Goal: Find contact information: Find contact information

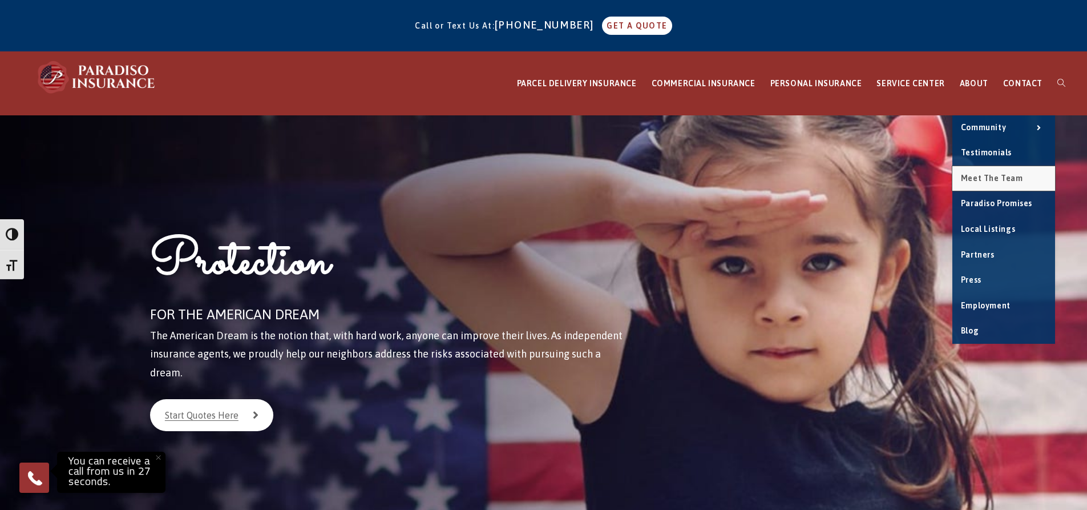
click at [998, 180] on span "Meet the Team" at bounding box center [992, 178] width 62 height 9
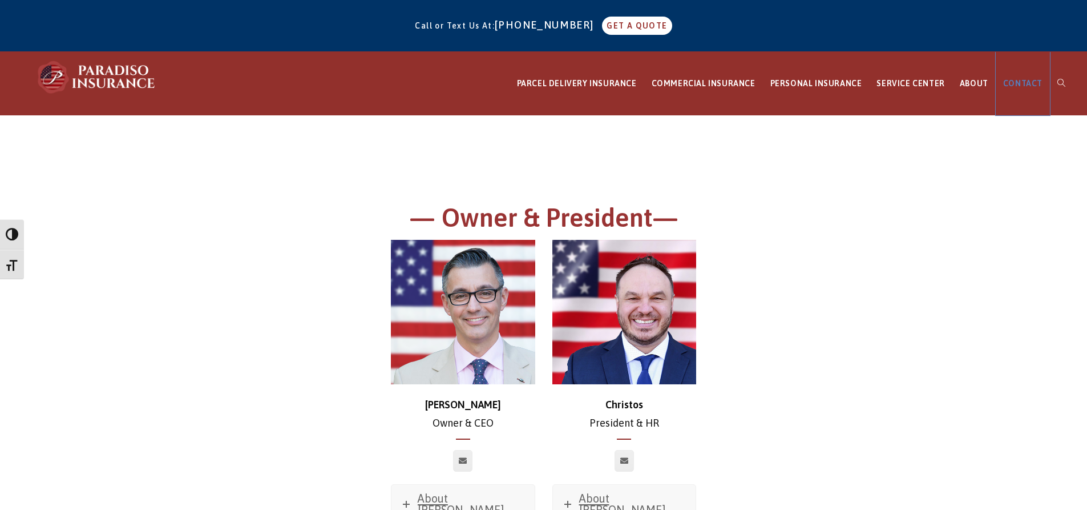
click at [1022, 90] on link "CONTACT" at bounding box center [1023, 83] width 54 height 63
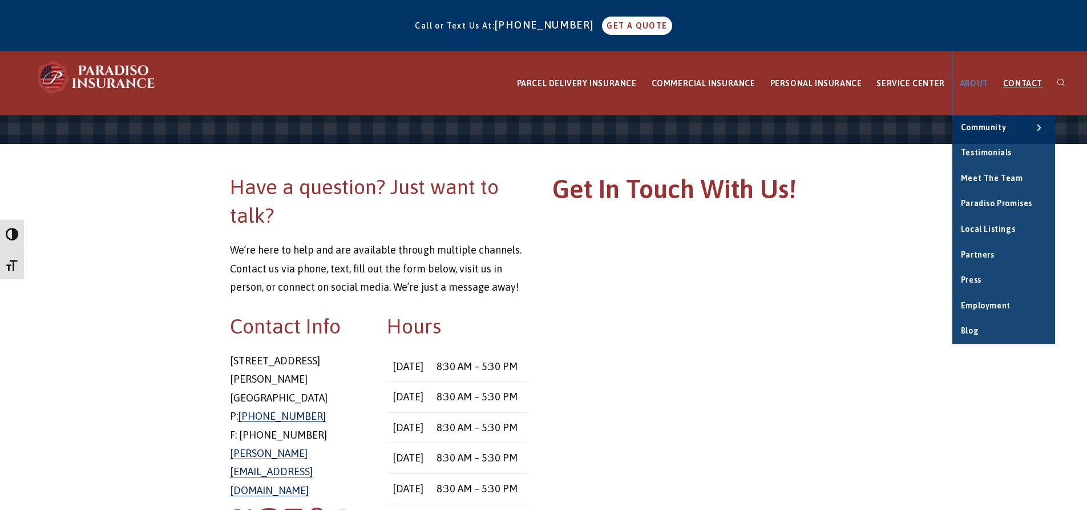
click at [973, 84] on span "ABOUT" at bounding box center [974, 83] width 29 height 9
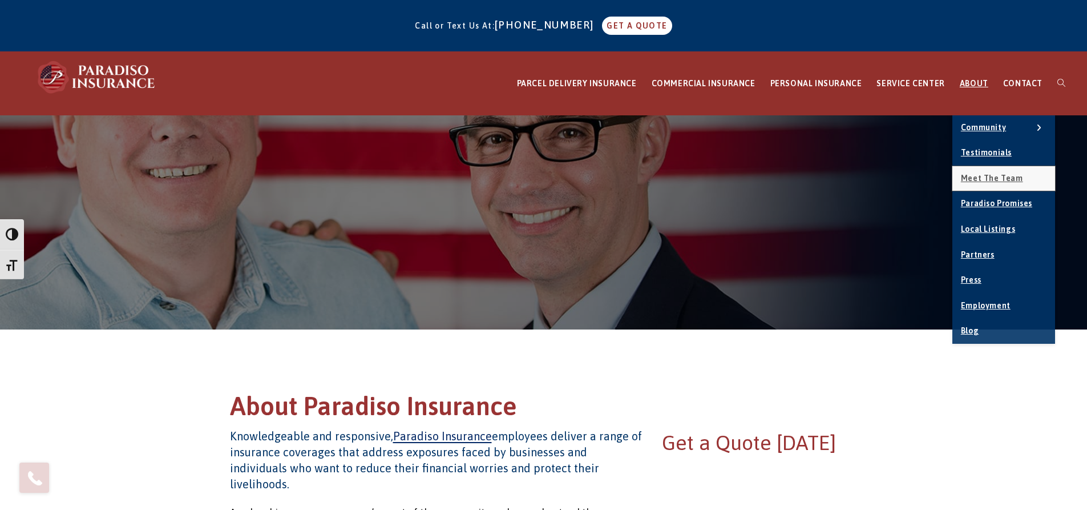
click at [990, 179] on span "Meet the Team" at bounding box center [992, 178] width 62 height 9
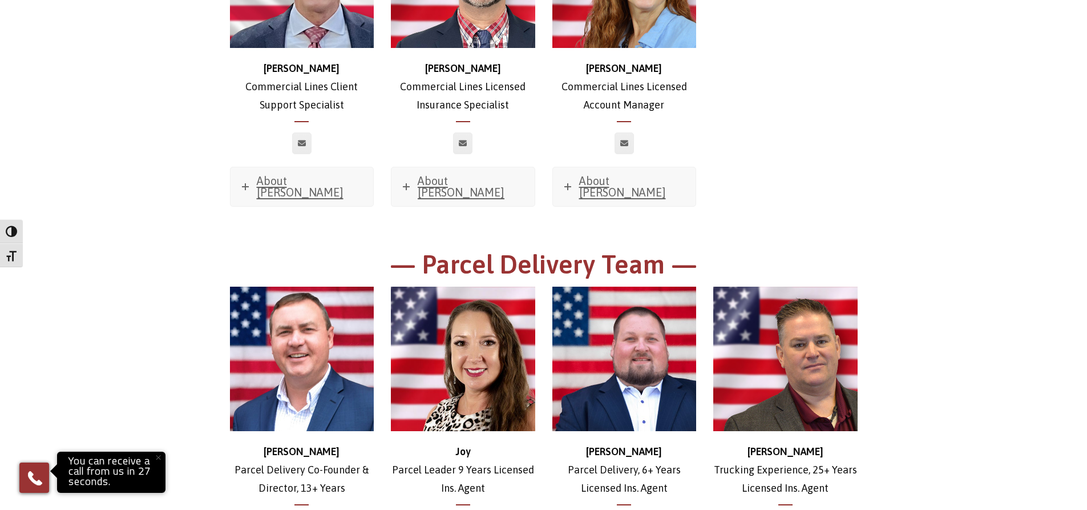
scroll to position [1712, 0]
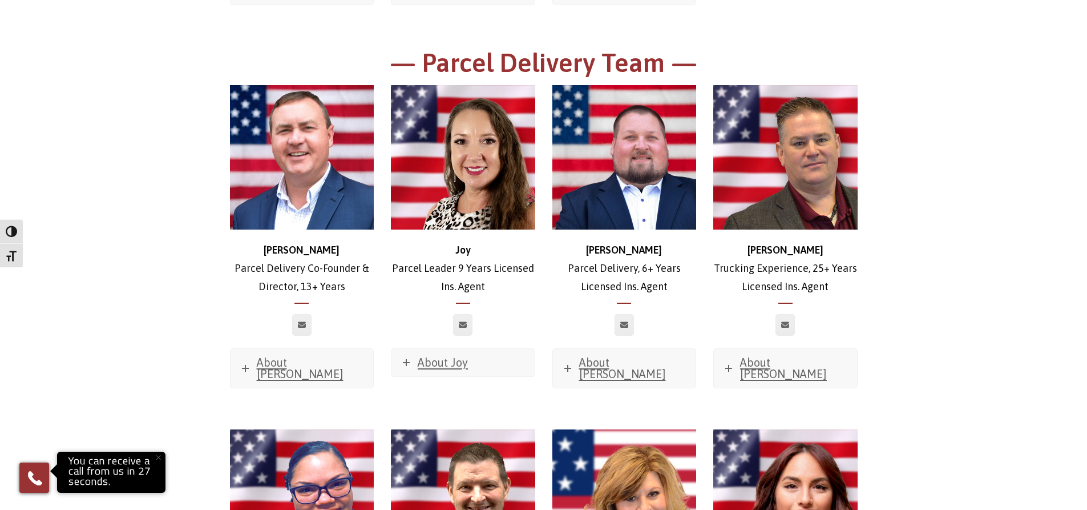
drag, startPoint x: 1059, startPoint y: 144, endPoint x: 1084, endPoint y: 199, distance: 60.3
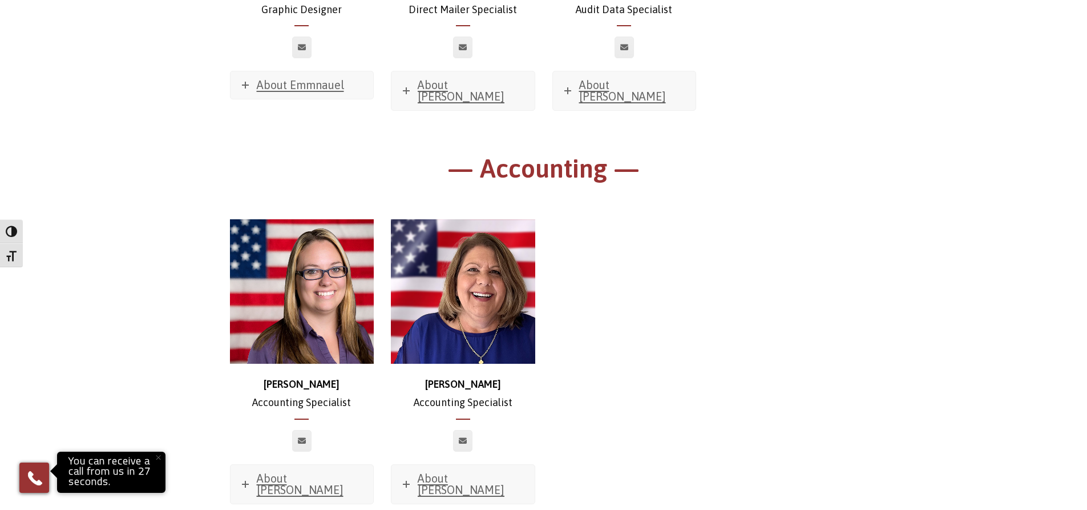
scroll to position [6776, 0]
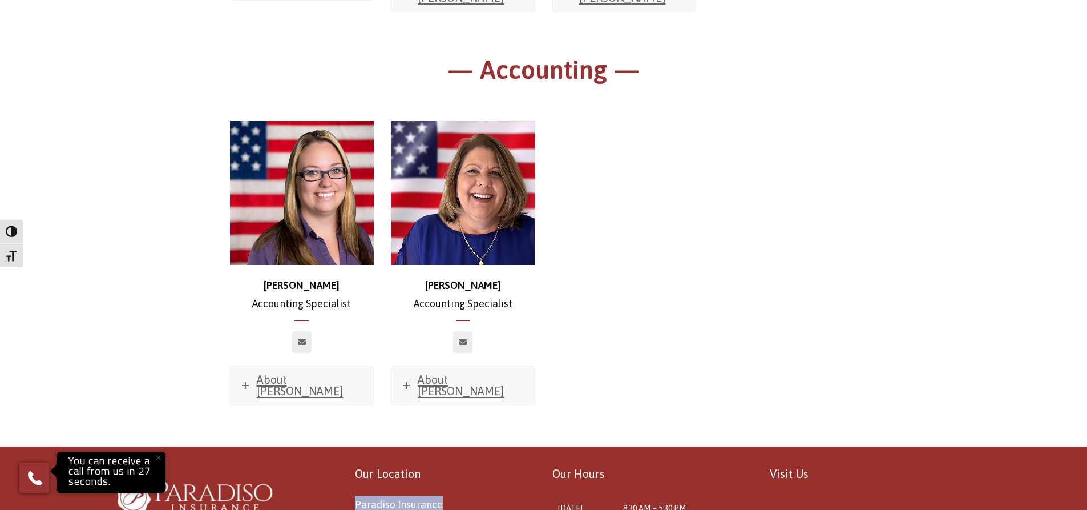
drag, startPoint x: 344, startPoint y: 268, endPoint x: 461, endPoint y: 271, distance: 117.0
click at [461, 463] on div "Our Location Paradiso Insurance 8 East Main St Stafford Springs, CT 06076 Phone…" at bounding box center [435, 516] width 200 height 106
copy span "Paradiso Insurance"
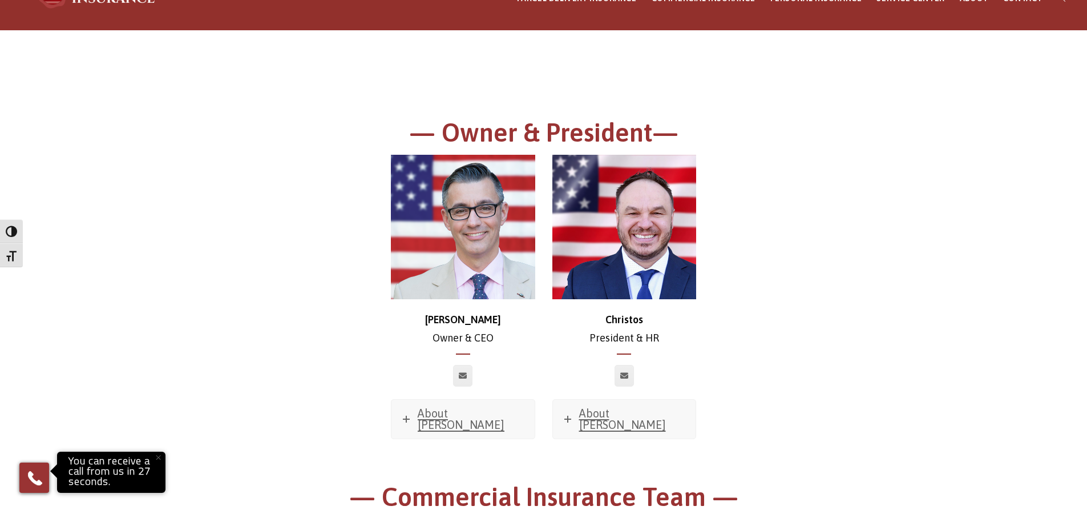
scroll to position [119, 0]
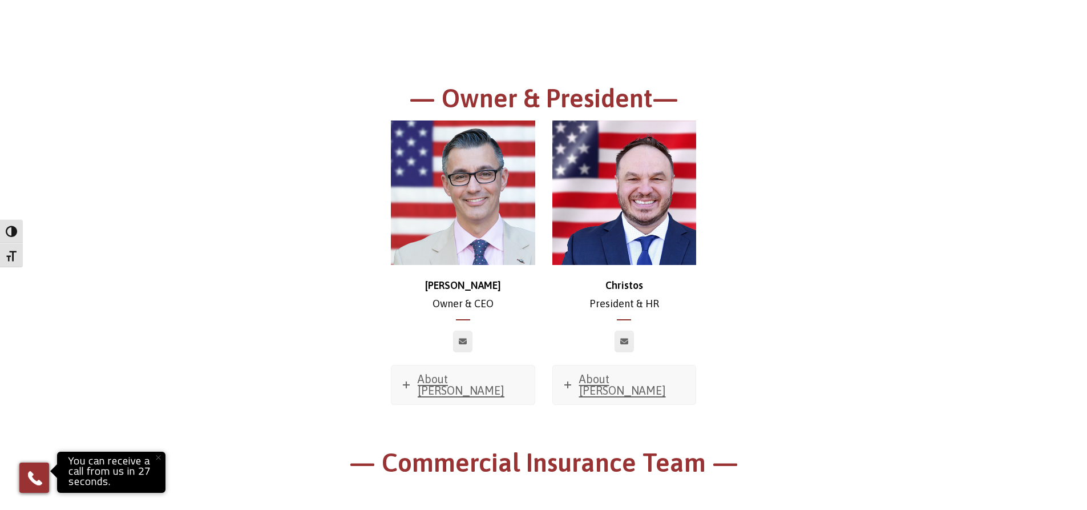
drag, startPoint x: 458, startPoint y: 335, endPoint x: 426, endPoint y: 334, distance: 31.4
click at [426, 334] on div at bounding box center [463, 341] width 144 height 22
drag, startPoint x: 432, startPoint y: 286, endPoint x: 529, endPoint y: 285, distance: 97.6
click at [529, 285] on p "Chris Owner & CEO" at bounding box center [463, 294] width 144 height 37
copy strong "Chris"
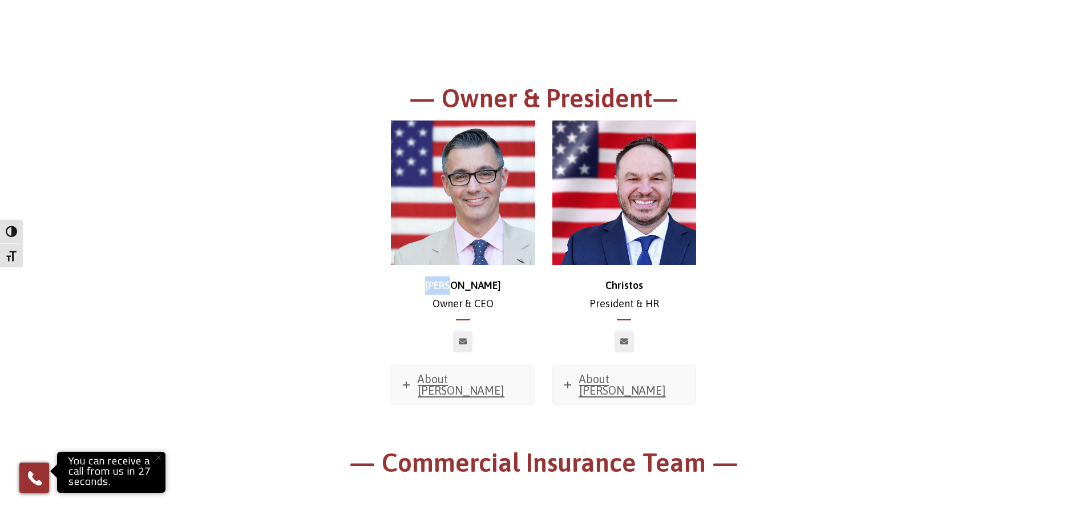
drag, startPoint x: 641, startPoint y: 287, endPoint x: 773, endPoint y: 288, distance: 132.4
click at [723, 284] on div "Chris Owner & CEO About Chris Favorite Movie? Sweet Home Alabama Favorite Music…" at bounding box center [543, 282] width 645 height 325
copy strong "Christos"
click at [849, 226] on div "Chris Owner & CEO About Chris Favorite Movie? Sweet Home Alabama Favorite Music…" at bounding box center [543, 282] width 645 height 325
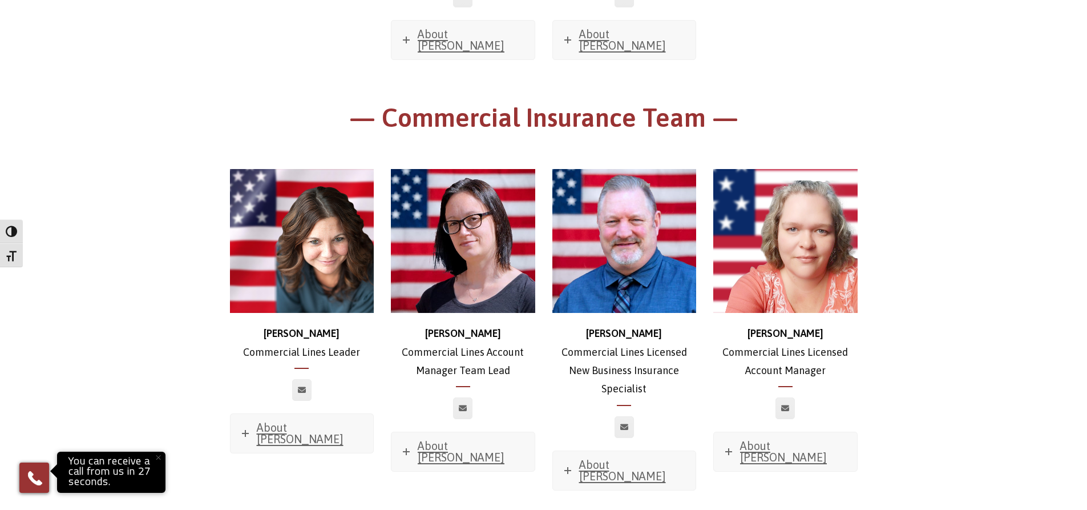
scroll to position [576, 0]
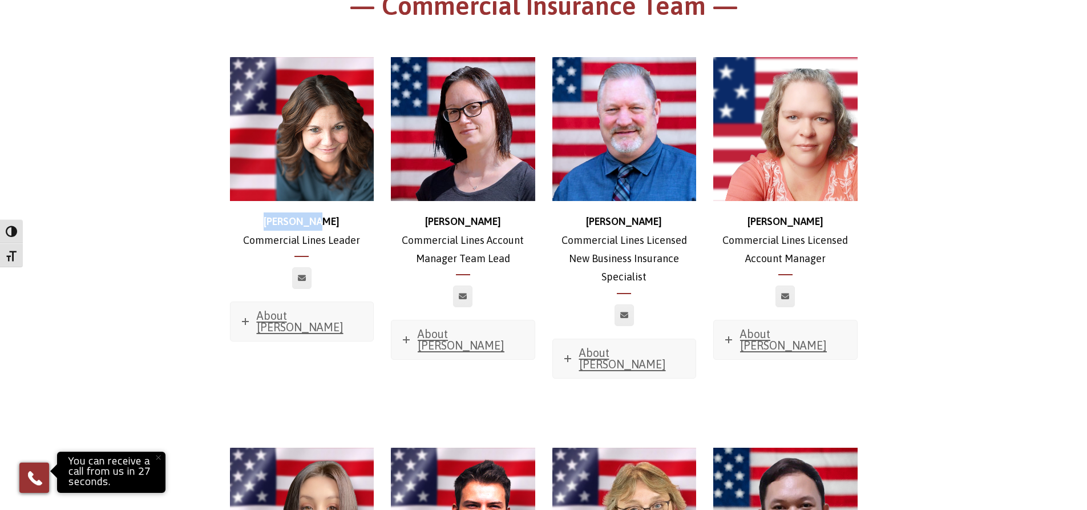
drag, startPoint x: 245, startPoint y: 201, endPoint x: 364, endPoint y: 201, distance: 118.1
click at [360, 212] on p "Stephanie Commercial Lines Leader" at bounding box center [302, 230] width 144 height 37
copy strong "Stephanie"
drag, startPoint x: 432, startPoint y: 214, endPoint x: 506, endPoint y: 211, distance: 74.3
click at [505, 212] on p "Jessica Commercial Lines Account Manager Team Lead" at bounding box center [463, 239] width 144 height 55
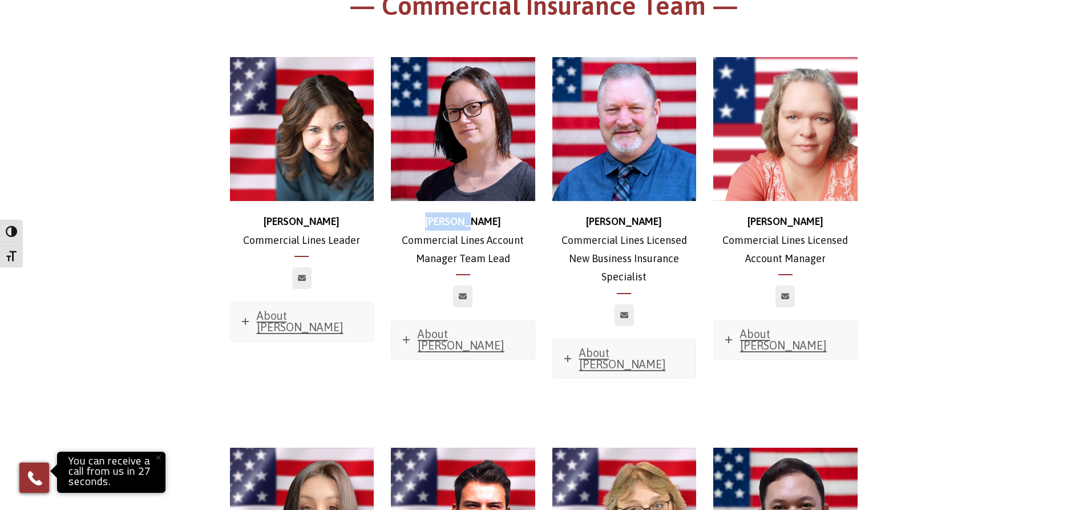
copy strong "Jessica"
copy strong "Ross"
drag, startPoint x: 606, startPoint y: 210, endPoint x: 658, endPoint y: 210, distance: 51.9
click at [657, 212] on p "Ross Commercial Lines Licensed New Business Insurance Specialist" at bounding box center [625, 249] width 144 height 74
drag, startPoint x: 759, startPoint y: 210, endPoint x: 893, endPoint y: 257, distance: 142.3
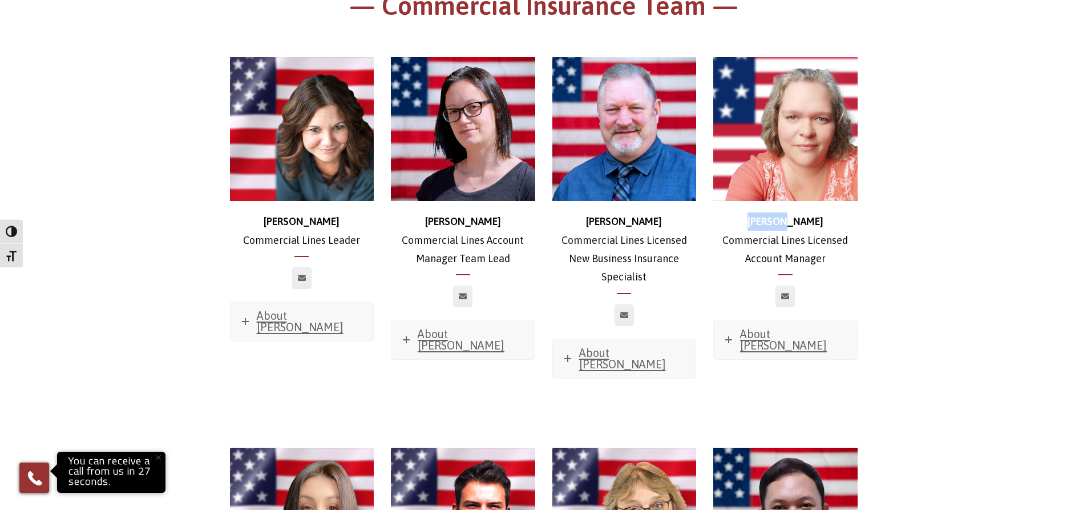
click at [849, 212] on p "Jessica Commercial Lines Licensed Account Manager" at bounding box center [785, 239] width 144 height 55
copy strong "Jessica"
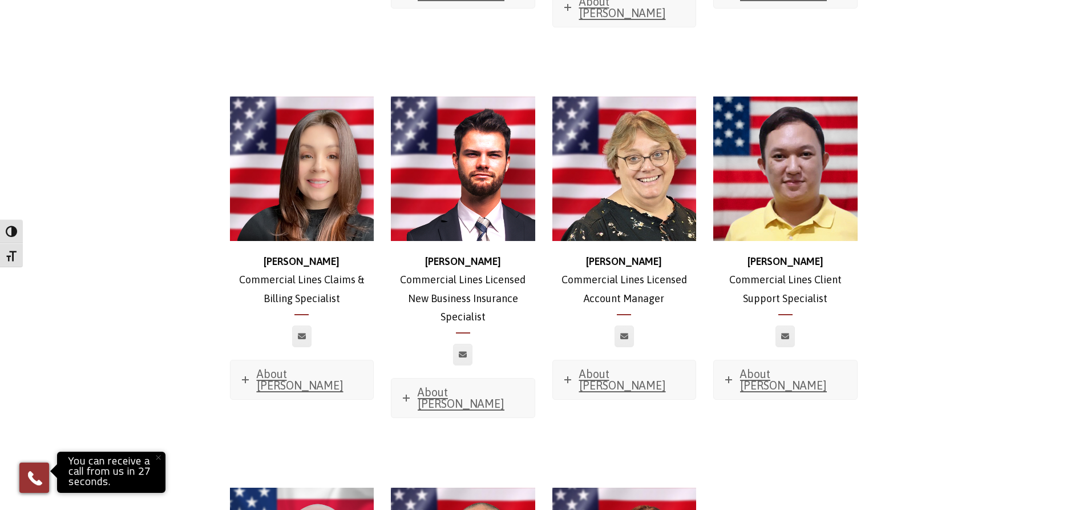
scroll to position [975, 0]
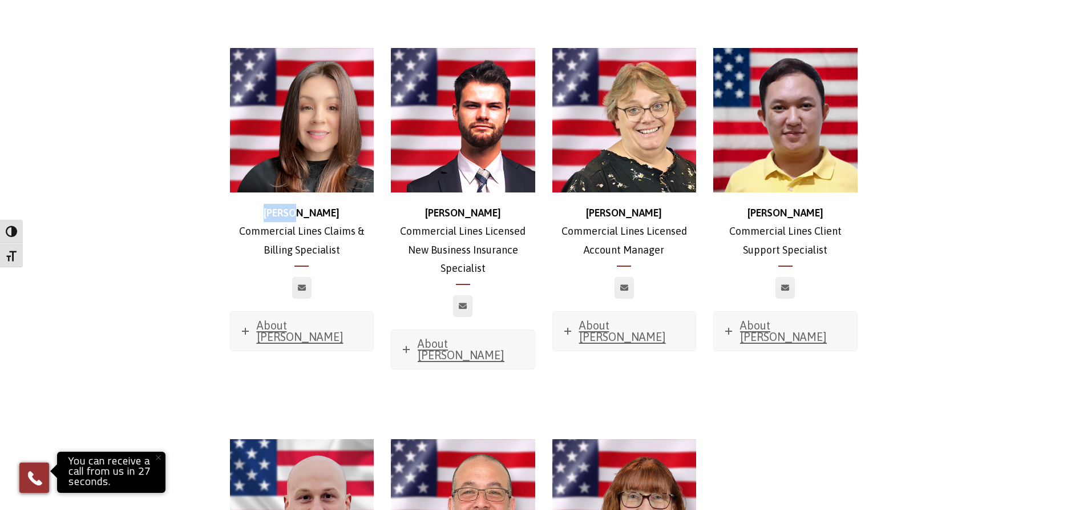
drag, startPoint x: 259, startPoint y: 191, endPoint x: 343, endPoint y: 191, distance: 83.9
click at [343, 204] on p "Morgan Commercial Lines Claims & Billing Specialist" at bounding box center [302, 231] width 144 height 55
copy strong "Morgan"
drag, startPoint x: 421, startPoint y: 187, endPoint x: 513, endPoint y: 187, distance: 91.9
click at [513, 204] on p "Zach Commercial Lines Licensed New Business Insurance Specialist" at bounding box center [463, 241] width 144 height 74
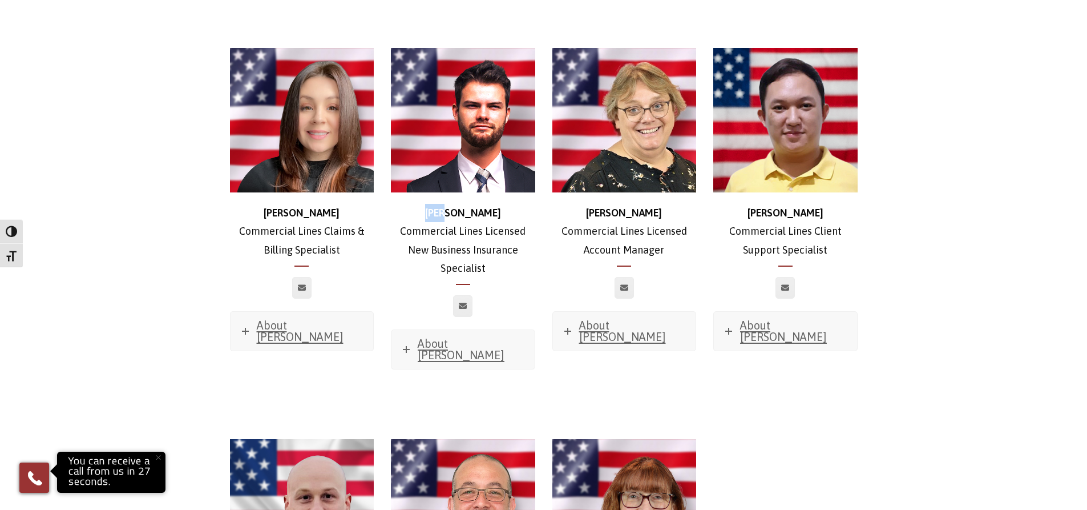
copy strong "Zach"
drag, startPoint x: 601, startPoint y: 191, endPoint x: 684, endPoint y: 191, distance: 83.3
click at [684, 204] on p "Robyn Commercial Lines Licensed Account Manager" at bounding box center [625, 231] width 144 height 55
copy strong "Robyn"
drag, startPoint x: 758, startPoint y: 191, endPoint x: 941, endPoint y: 237, distance: 188.4
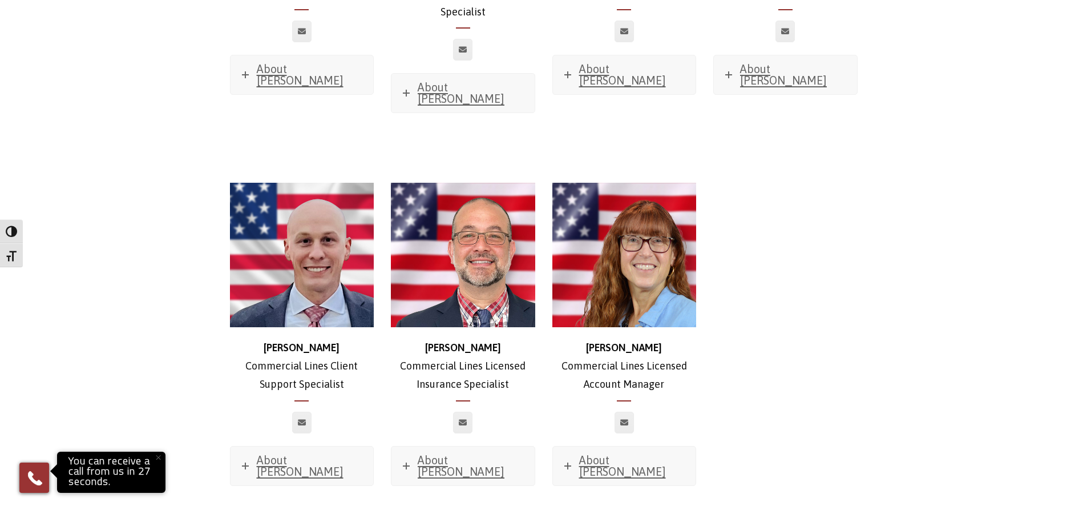
scroll to position [1261, 0]
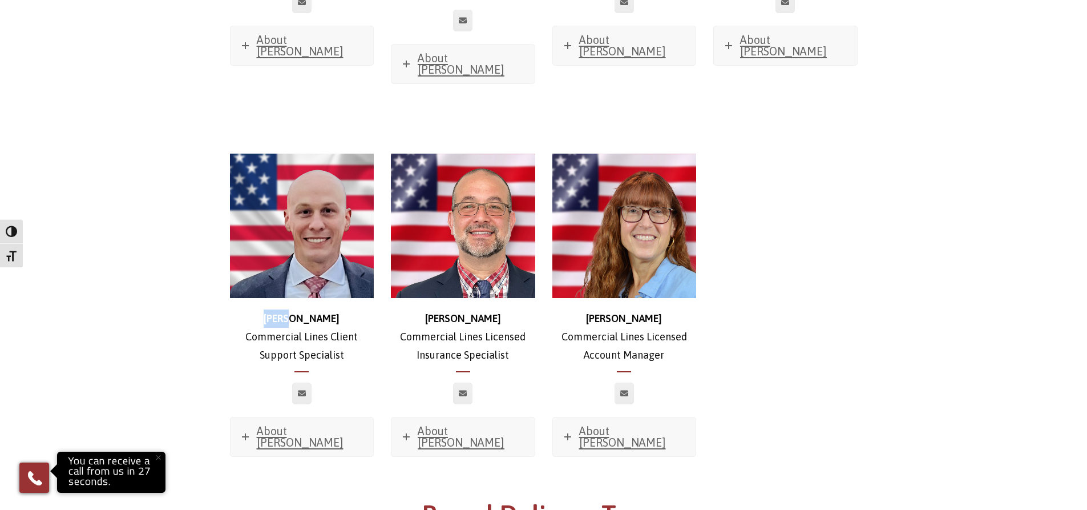
drag, startPoint x: 273, startPoint y: 291, endPoint x: 365, endPoint y: 293, distance: 92.5
click at [358, 309] on p "Mike Commercial Lines Client Support Specialist" at bounding box center [302, 336] width 144 height 55
drag, startPoint x: 442, startPoint y: 285, endPoint x: 495, endPoint y: 283, distance: 53.7
click at [495, 309] on p "Nick Commercial Lines Licensed Insurance Specialist" at bounding box center [463, 336] width 144 height 55
drag, startPoint x: 623, startPoint y: 289, endPoint x: 756, endPoint y: 287, distance: 133.6
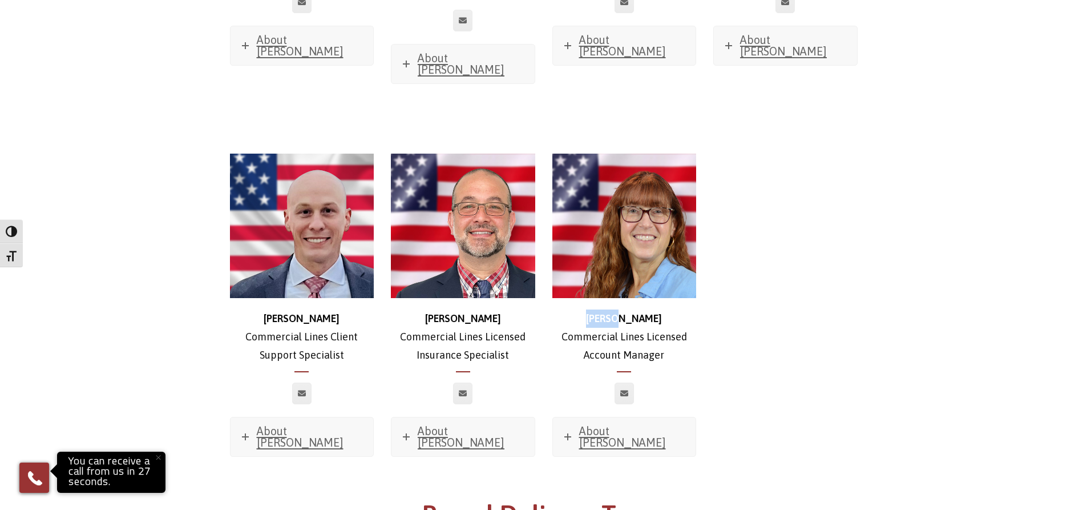
click at [751, 287] on div "Mike Commercial Lines Client Support Specialist About Mike Favorite Movie? Good…" at bounding box center [543, 311] width 645 height 372
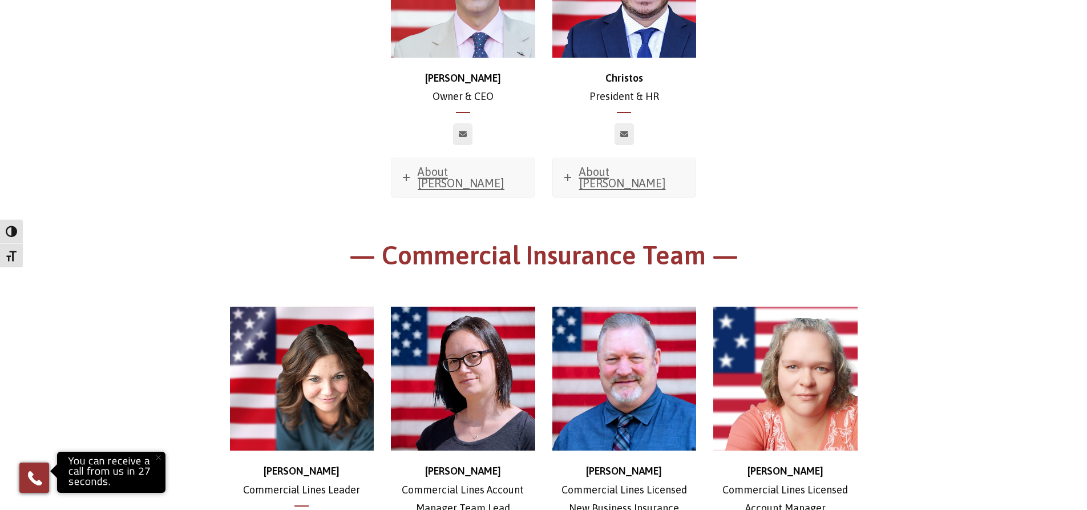
scroll to position [555, 0]
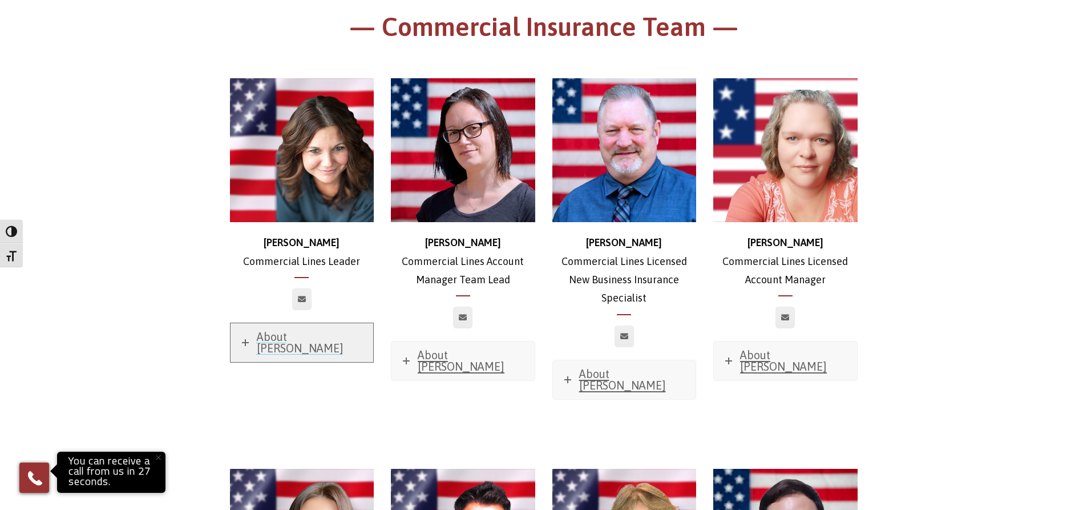
click at [330, 334] on link "About Stephanie" at bounding box center [302, 342] width 143 height 39
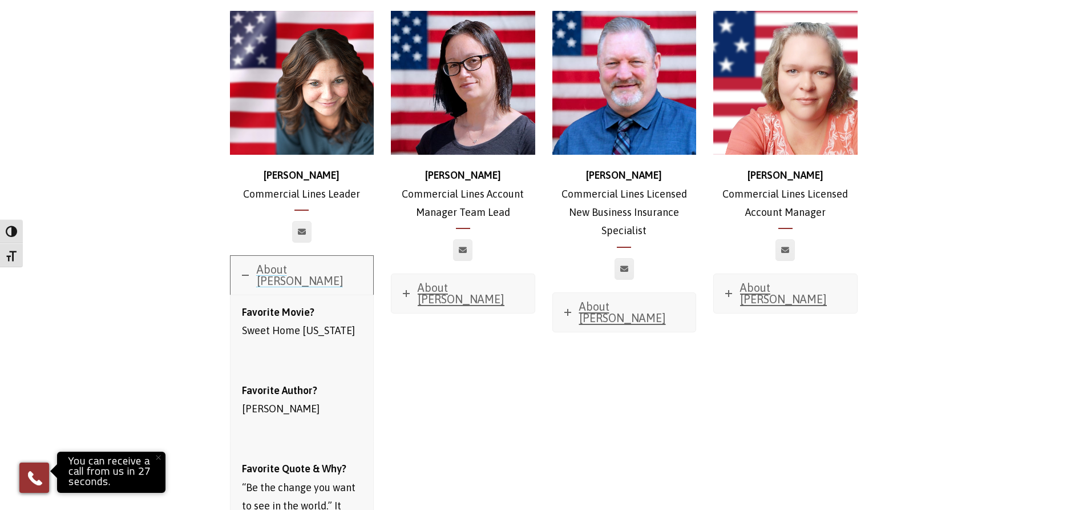
scroll to position [555, 0]
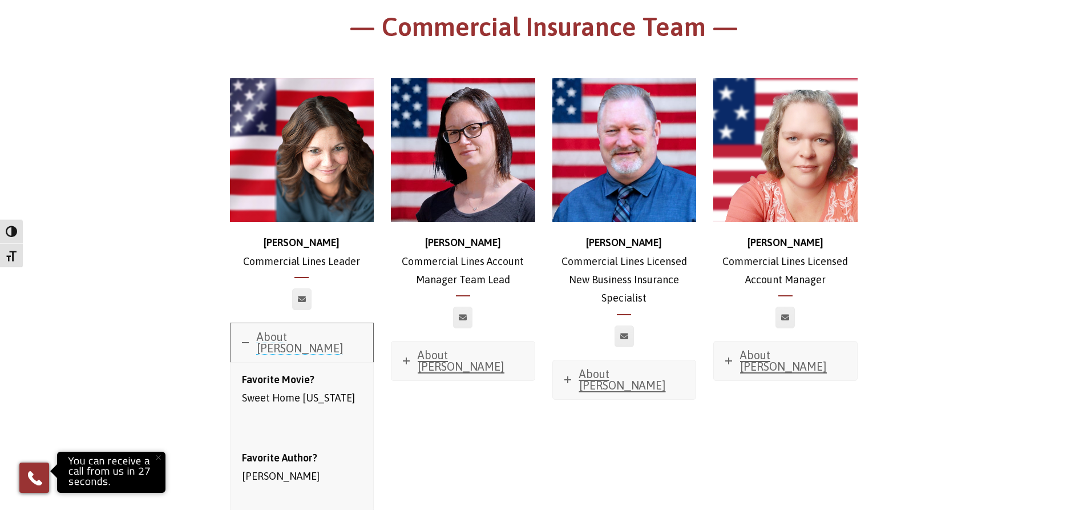
click at [320, 330] on span "About Stephanie" at bounding box center [300, 342] width 87 height 25
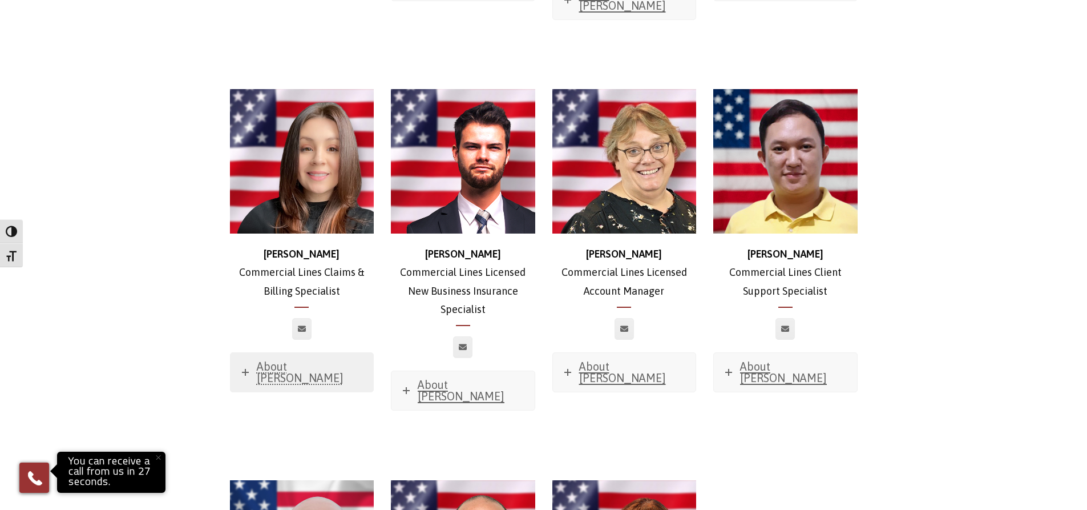
scroll to position [954, 0]
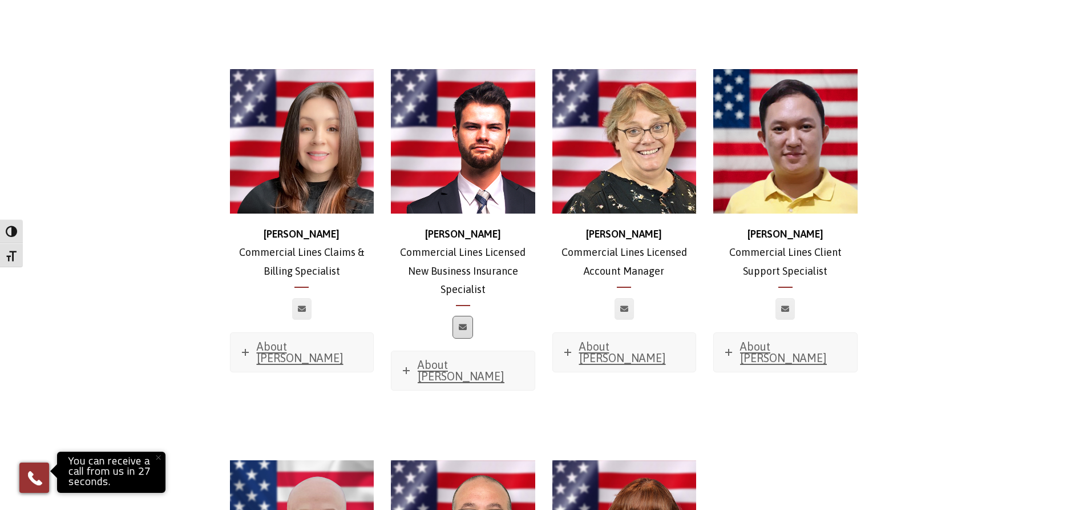
click at [455, 316] on link at bounding box center [462, 327] width 19 height 22
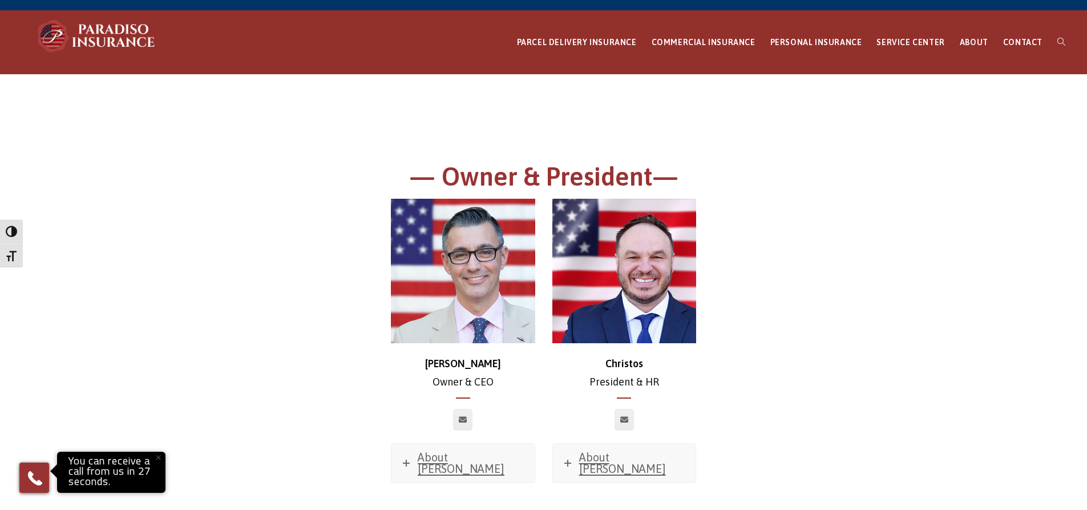
scroll to position [0, 0]
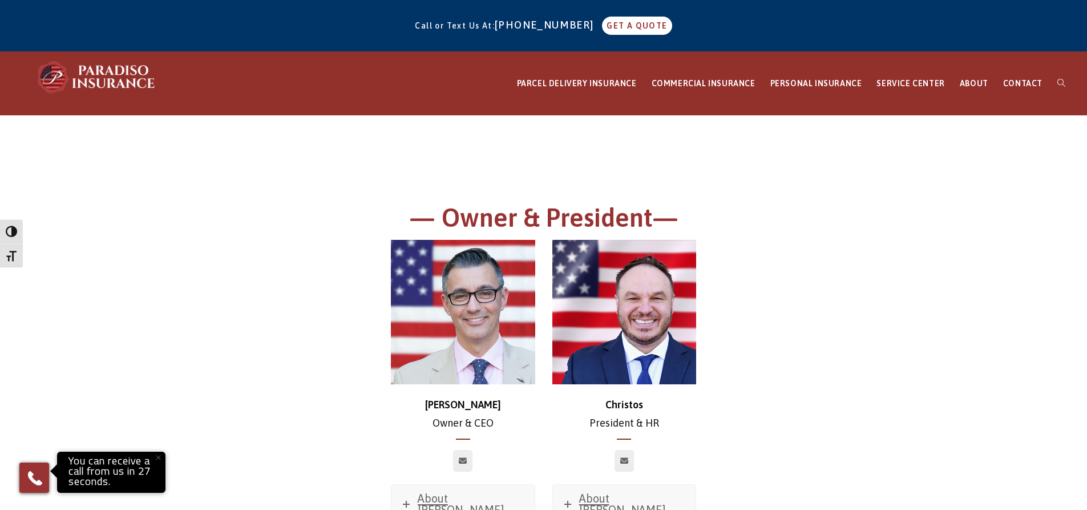
click at [581, 39] on div "Call or Text Us At: 860-684-5270 GET A QUOTE" at bounding box center [543, 26] width 1087 height 42
drag, startPoint x: 582, startPoint y: 34, endPoint x: 510, endPoint y: 23, distance: 72.7
click at [510, 23] on div "Call or Text Us At: 860-684-5270 GET A QUOTE" at bounding box center [543, 26] width 1087 height 42
click at [1022, 86] on span "CONTACT" at bounding box center [1022, 83] width 39 height 9
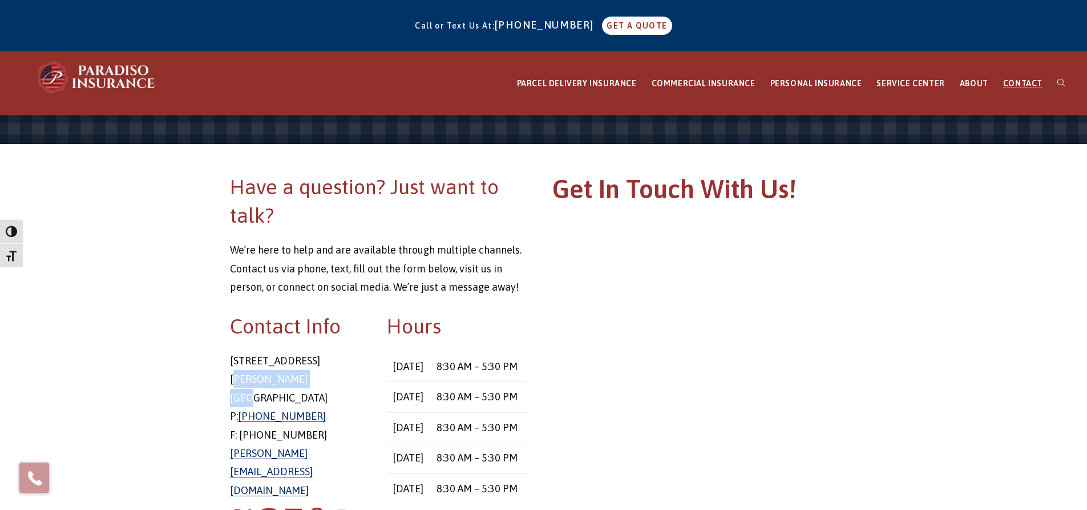
drag, startPoint x: 230, startPoint y: 379, endPoint x: 301, endPoint y: 380, distance: 70.8
click at [301, 380] on p "[STREET_ADDRESS][PERSON_NAME] P: [PHONE_NUMBER] F: [PHONE_NUMBER] [PERSON_NAME]…" at bounding box center [300, 426] width 140 height 148
copy p "[PERSON_NAME][GEOGRAPHIC_DATA]"
